Goal: Transaction & Acquisition: Purchase product/service

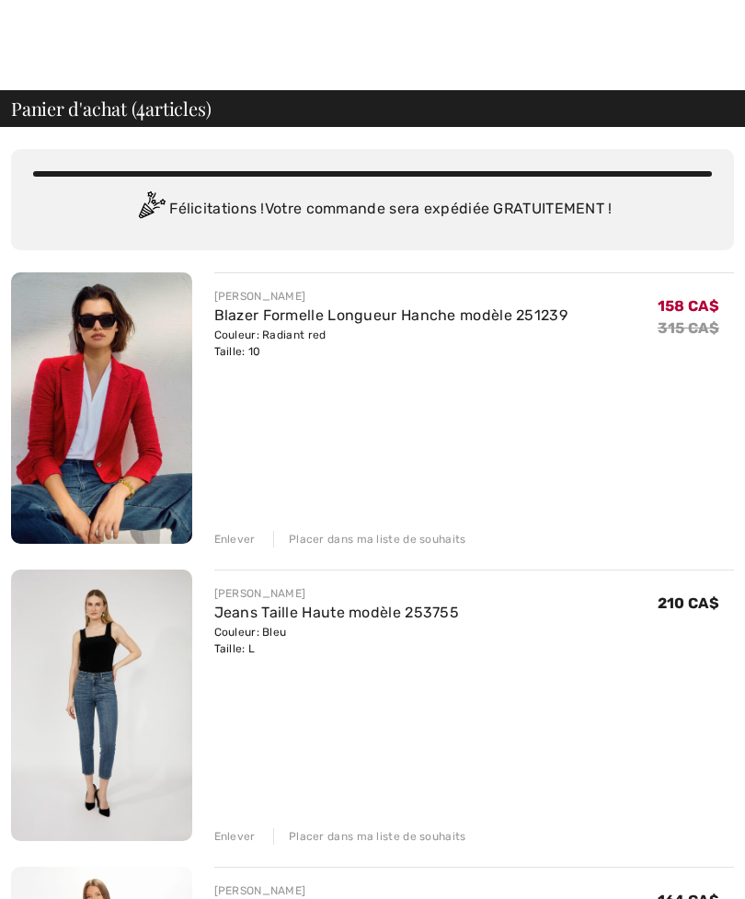
checkbox input "true"
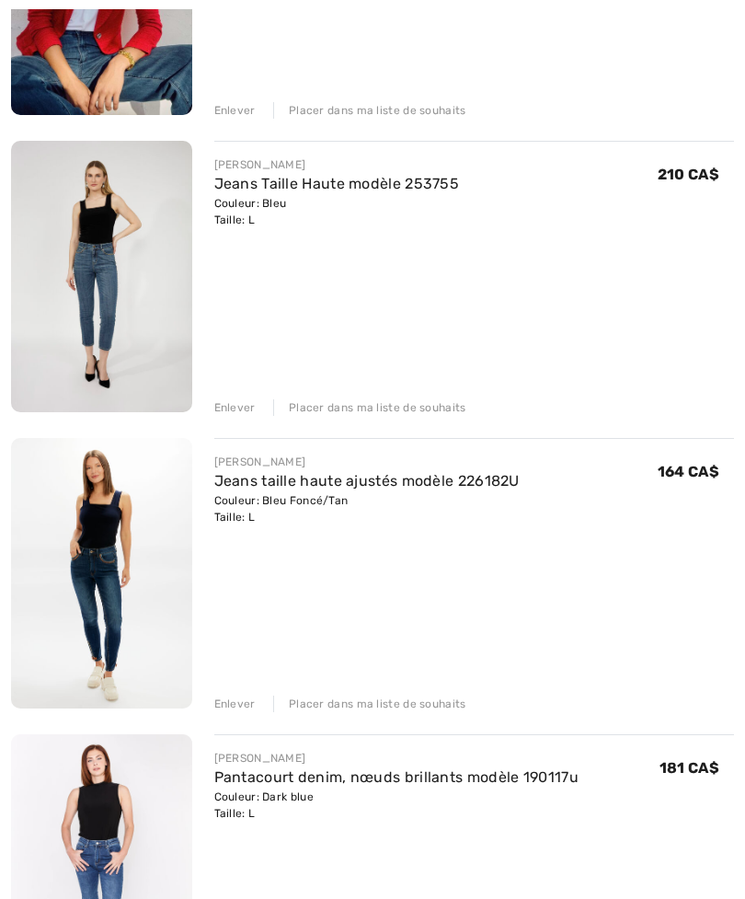
scroll to position [429, 0]
click at [112, 237] on img at bounding box center [101, 276] width 181 height 271
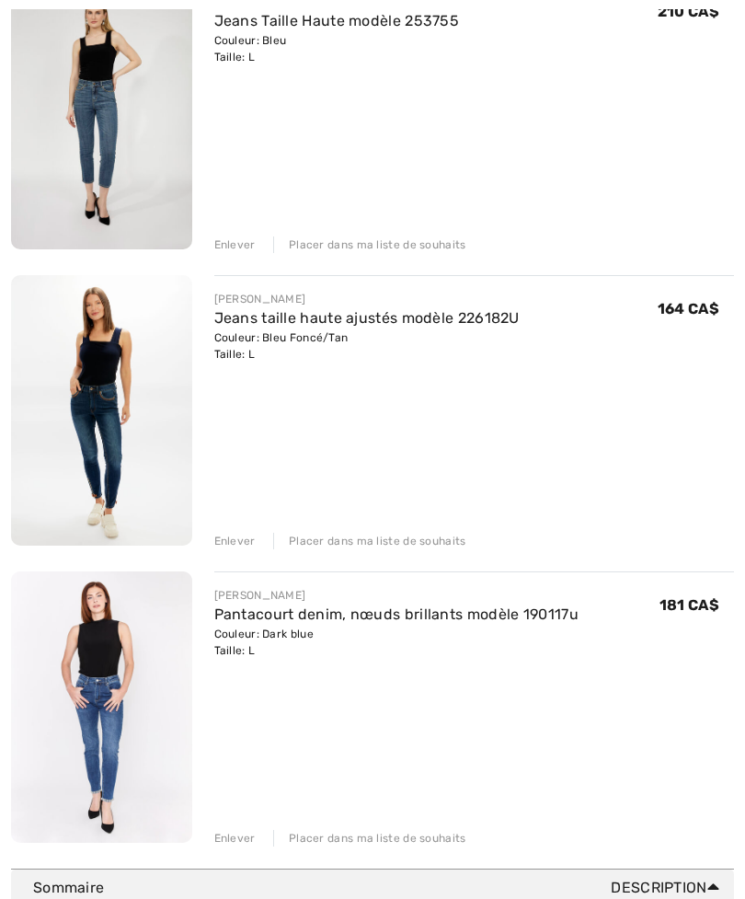
scroll to position [599, 0]
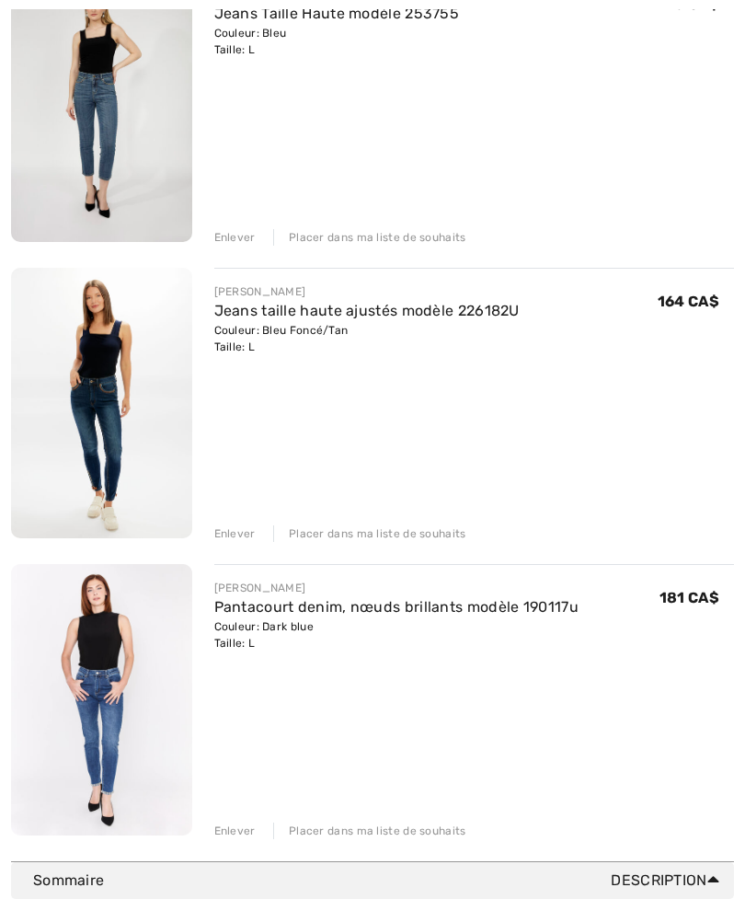
click at [111, 431] on img at bounding box center [101, 403] width 181 height 271
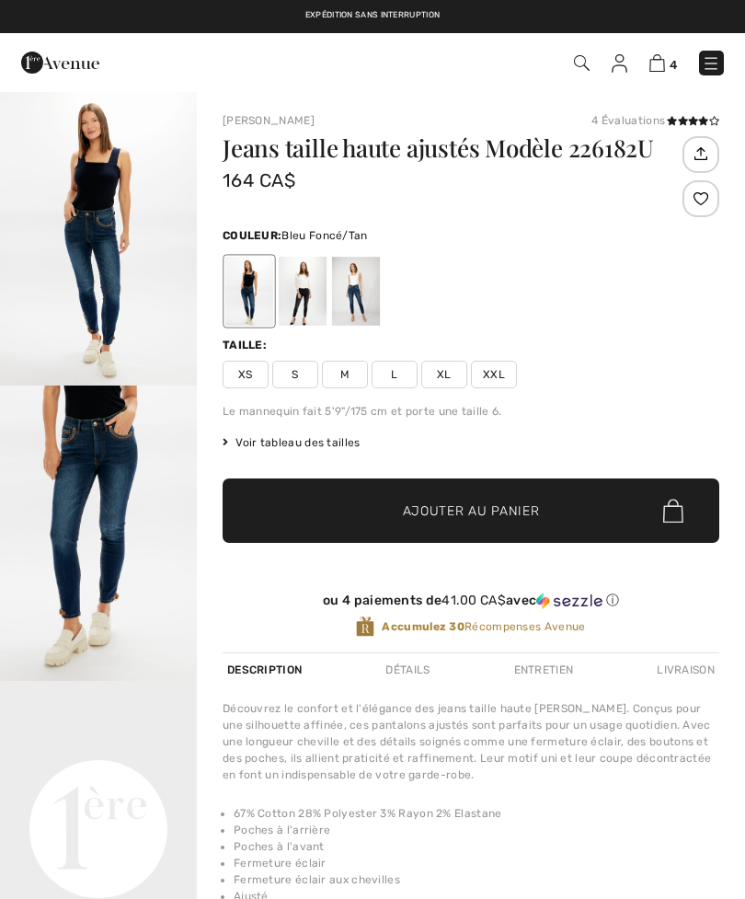
checkbox input "true"
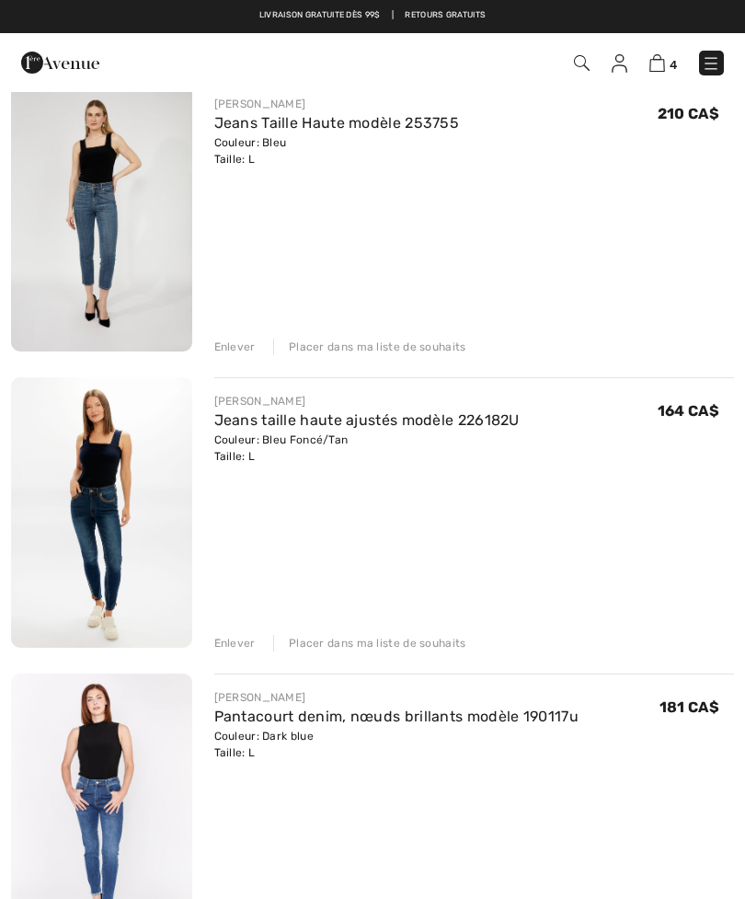
scroll to position [487, 0]
